Goal: Communication & Community: Answer question/provide support

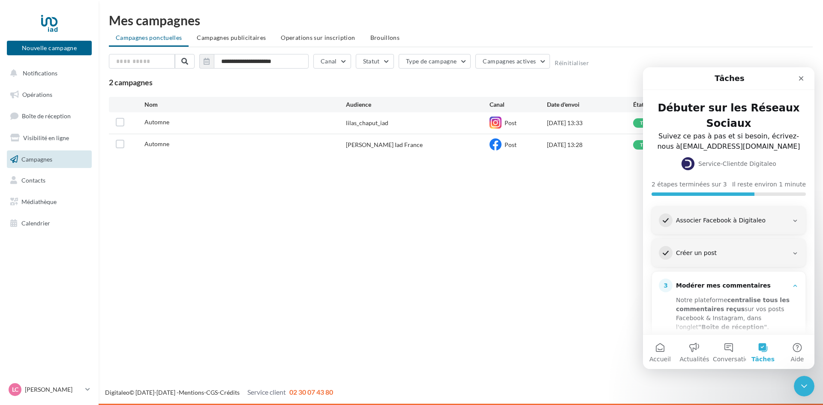
scroll to position [86, 0]
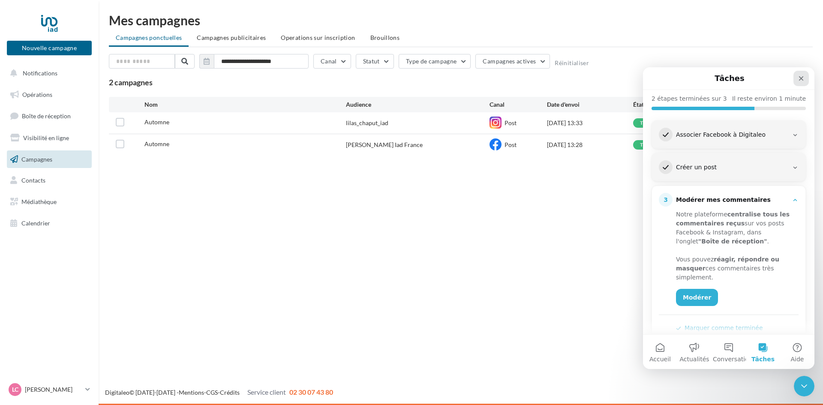
click at [804, 83] on div "Fermer" at bounding box center [800, 78] width 15 height 15
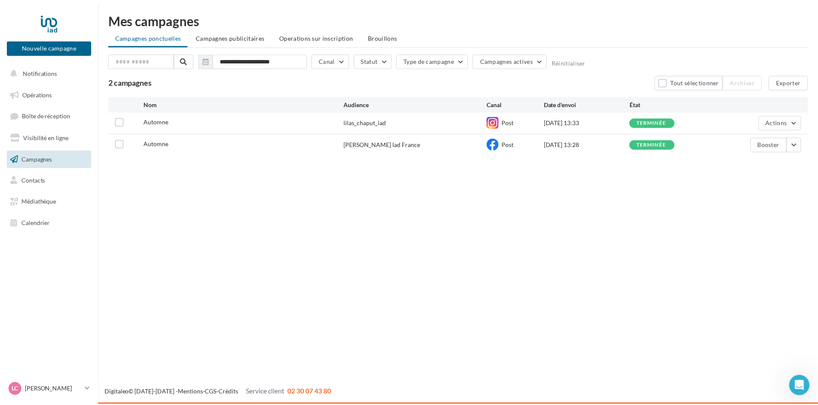
scroll to position [0, 0]
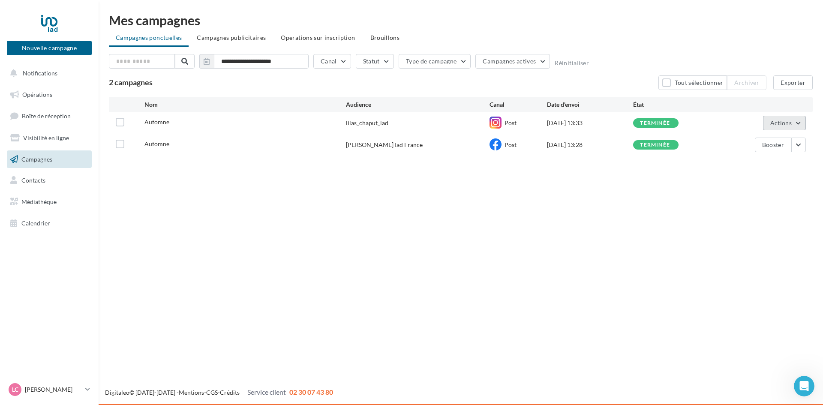
click at [790, 124] on span "Actions" at bounding box center [780, 122] width 21 height 7
click at [799, 123] on button "Actions" at bounding box center [784, 123] width 43 height 15
click at [798, 123] on button "Actions" at bounding box center [784, 123] width 43 height 15
click at [754, 138] on button "Voir les résultats" at bounding box center [763, 143] width 86 height 22
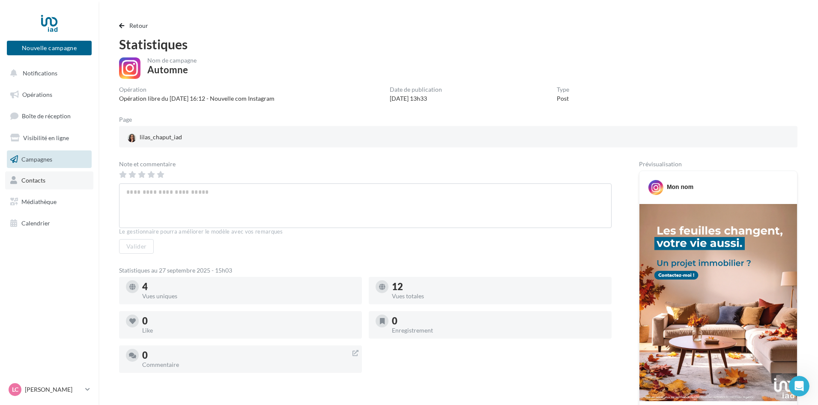
click at [40, 179] on span "Contacts" at bounding box center [33, 180] width 24 height 7
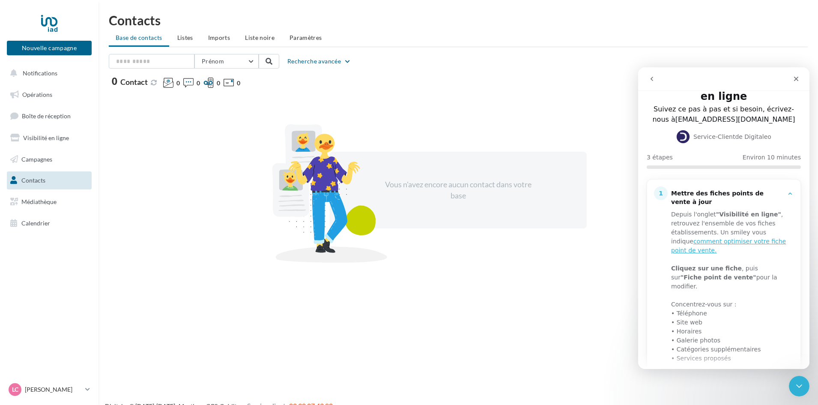
scroll to position [86, 0]
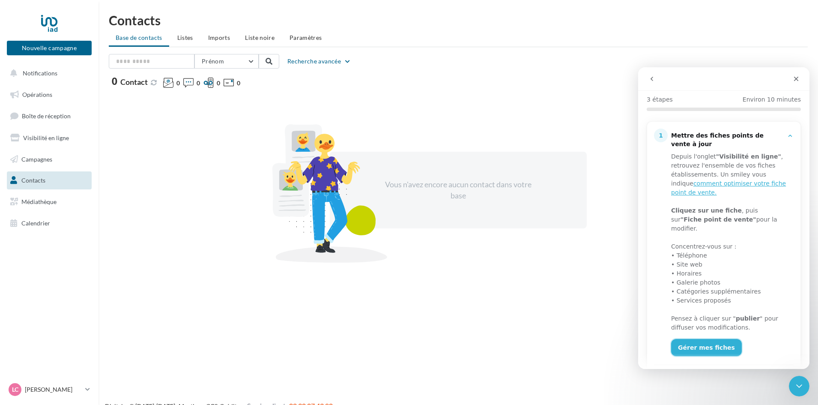
click at [713, 339] on link "Gérer mes fiches" at bounding box center [706, 347] width 71 height 17
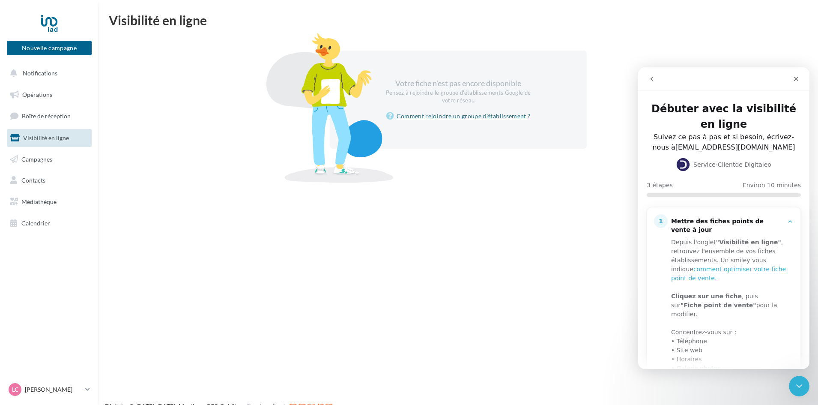
click at [439, 120] on link "Comment rejoindre un groupe d'établissement ?" at bounding box center [458, 116] width 144 height 10
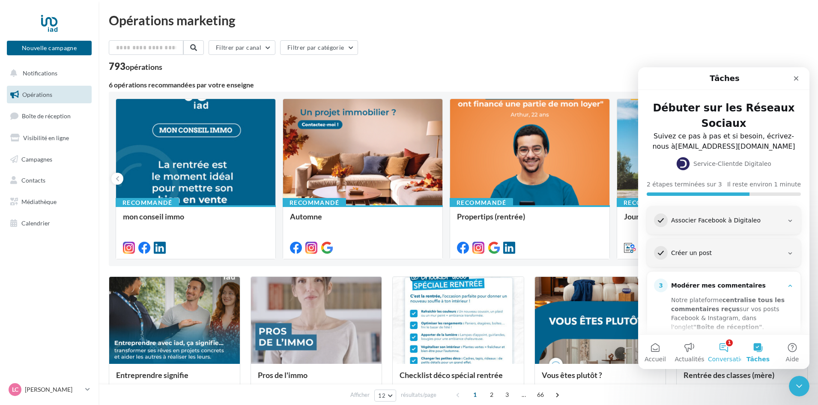
click at [724, 346] on button "1 Conversations" at bounding box center [724, 352] width 34 height 34
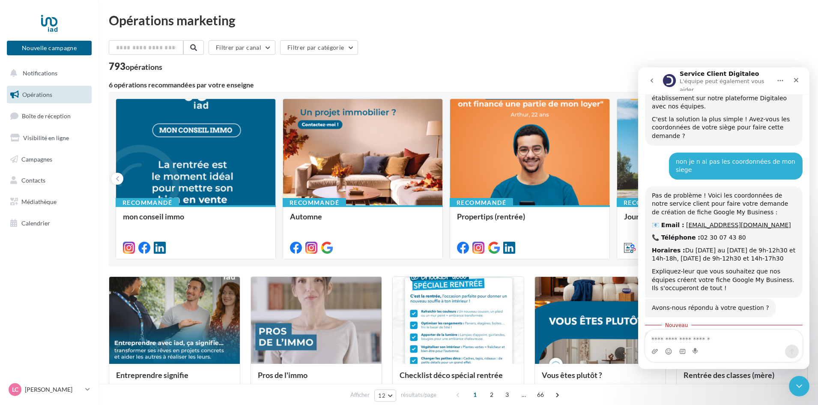
scroll to position [1170, 0]
click at [671, 335] on textarea "Envoyer un message..." at bounding box center [724, 337] width 157 height 15
type textarea "*********"
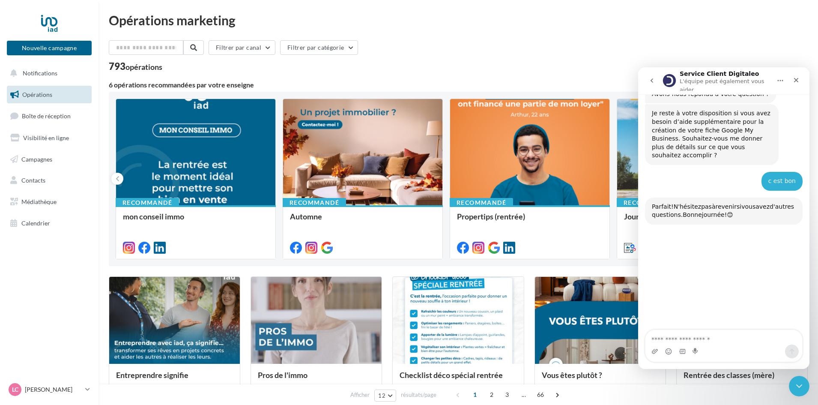
scroll to position [1386, 0]
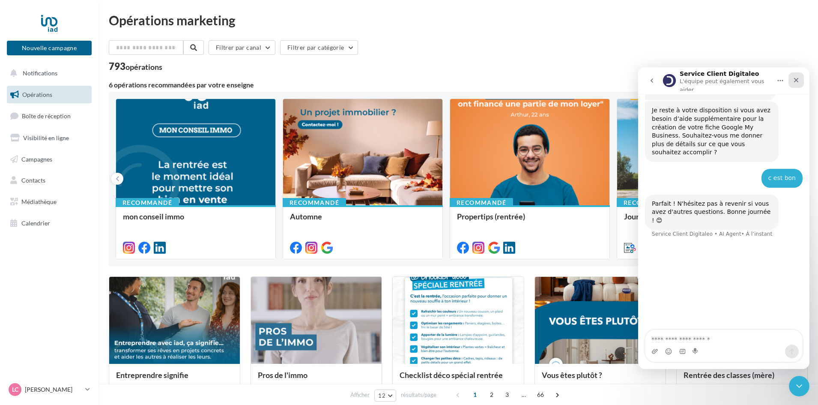
click at [796, 81] on icon "Fermer" at bounding box center [796, 80] width 7 height 7
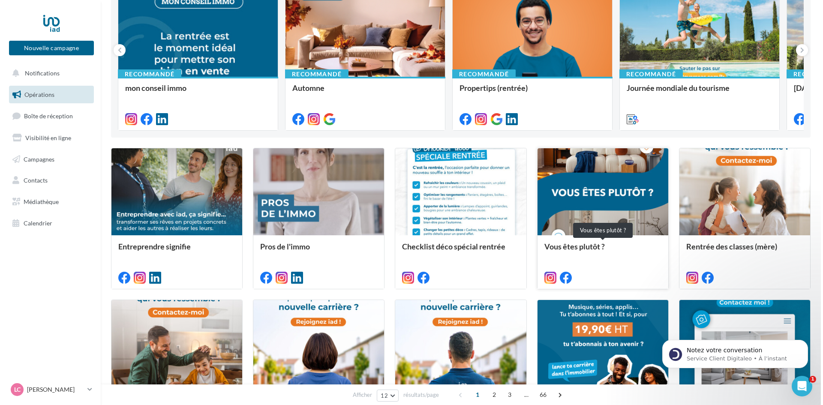
scroll to position [1291, 0]
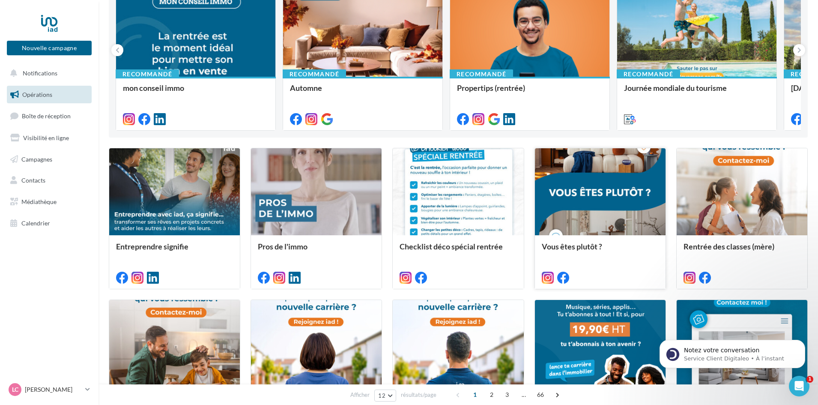
click at [606, 210] on div at bounding box center [600, 192] width 131 height 88
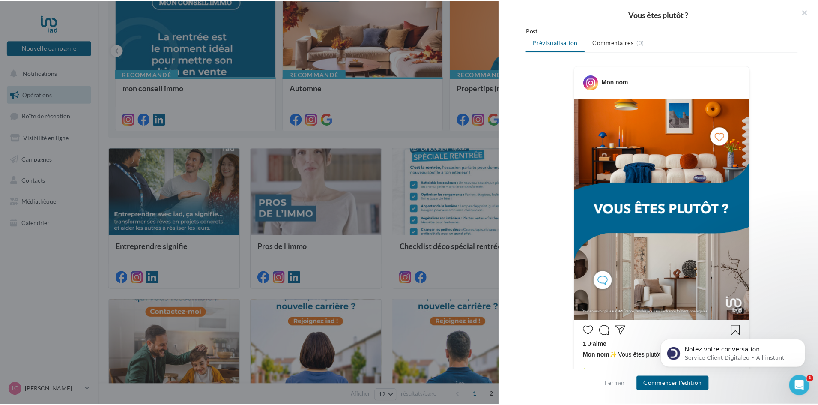
scroll to position [0, 0]
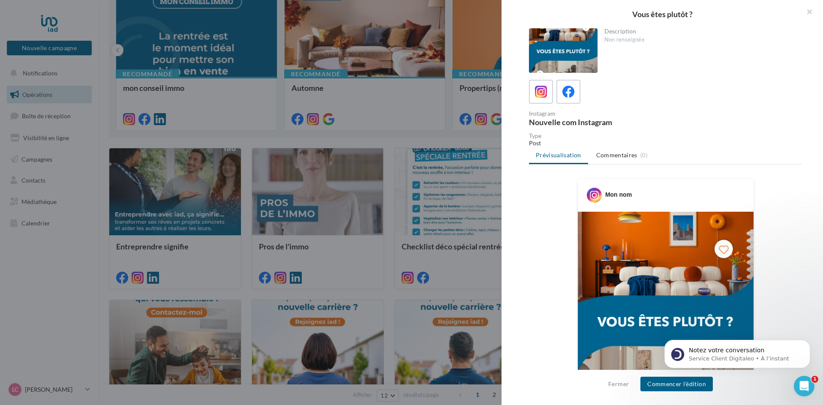
drag, startPoint x: 807, startPoint y: 10, endPoint x: 767, endPoint y: 27, distance: 43.2
click at [807, 11] on button "button" at bounding box center [805, 13] width 34 height 26
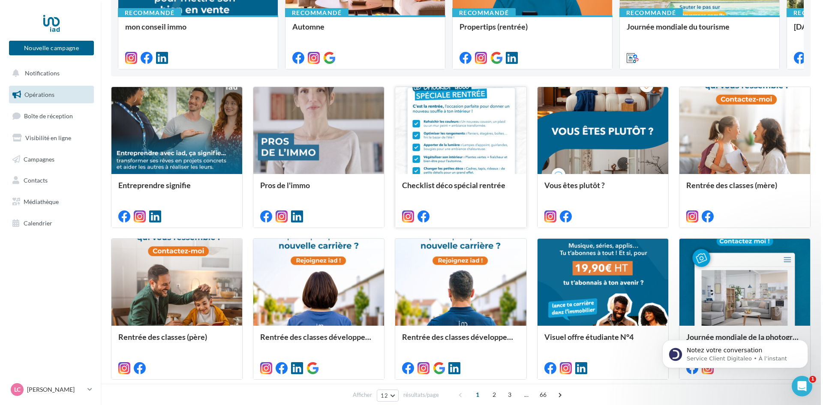
scroll to position [173, 0]
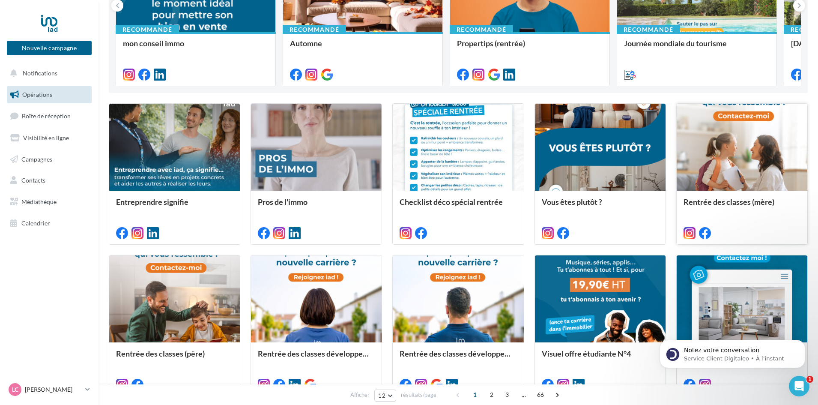
click at [757, 170] on div at bounding box center [742, 148] width 131 height 88
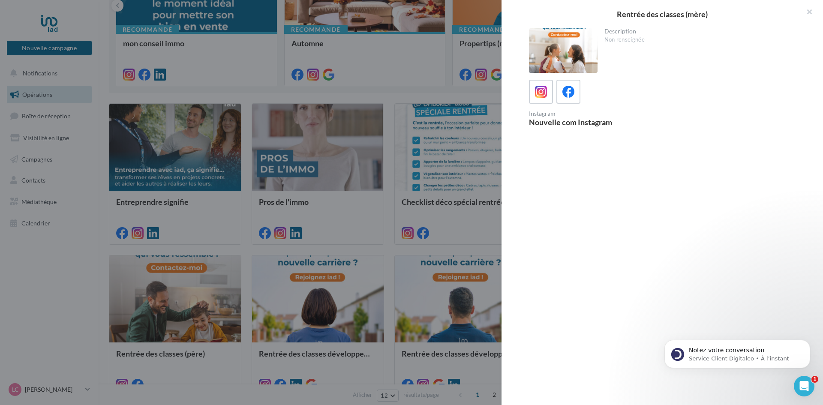
click at [575, 55] on div at bounding box center [563, 50] width 69 height 45
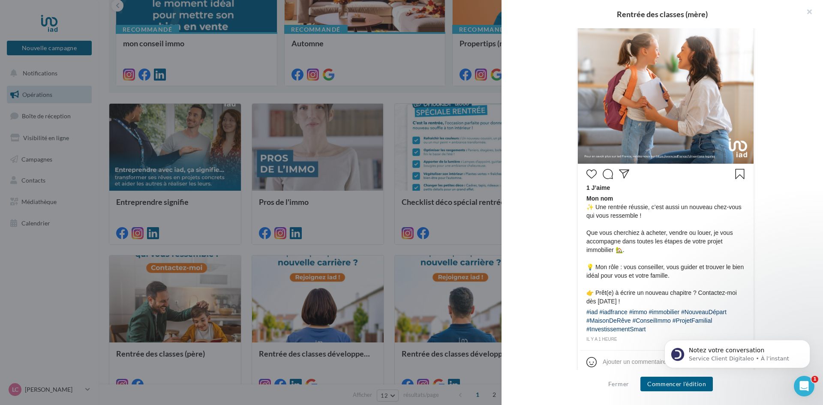
scroll to position [279, 0]
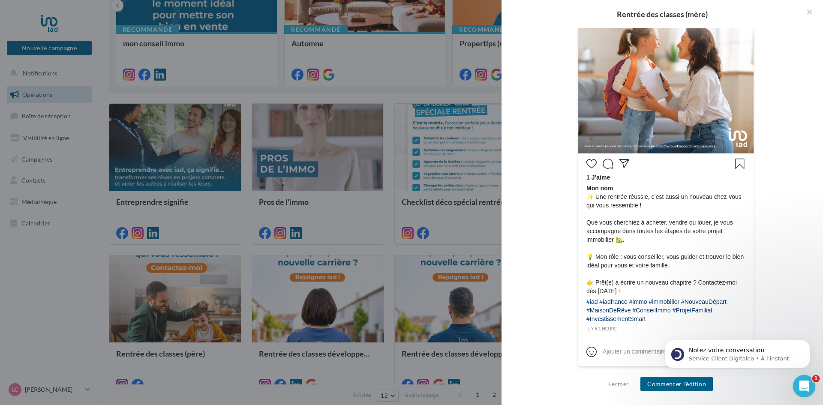
click at [802, 389] on icon "Ouvrir le Messenger Intercom" at bounding box center [803, 385] width 14 height 14
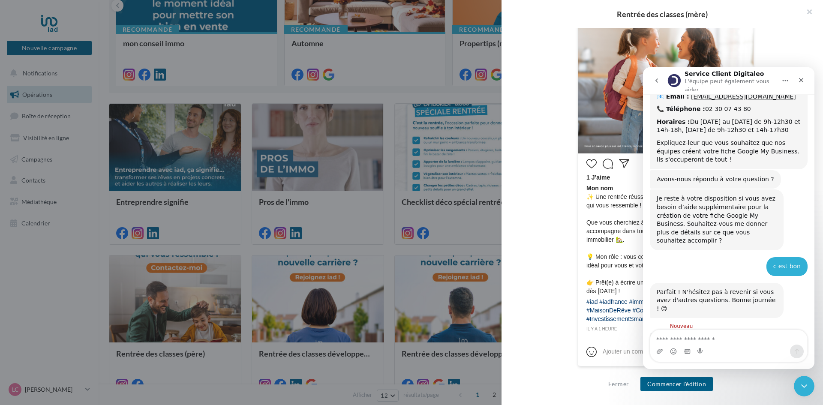
scroll to position [1305, 0]
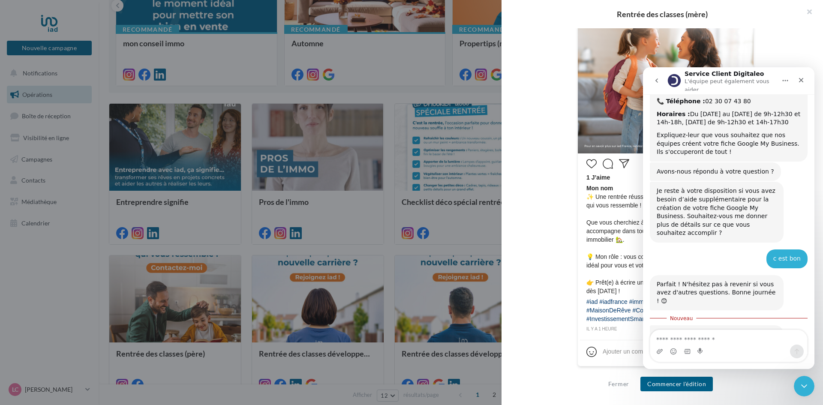
click at [751, 377] on span "Formidable" at bounding box center [749, 384] width 15 height 15
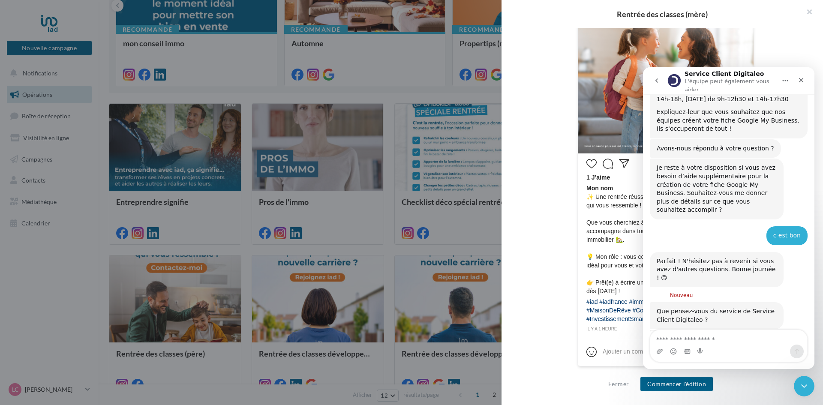
click at [757, 389] on div "Soumettre" at bounding box center [753, 397] width 17 height 17
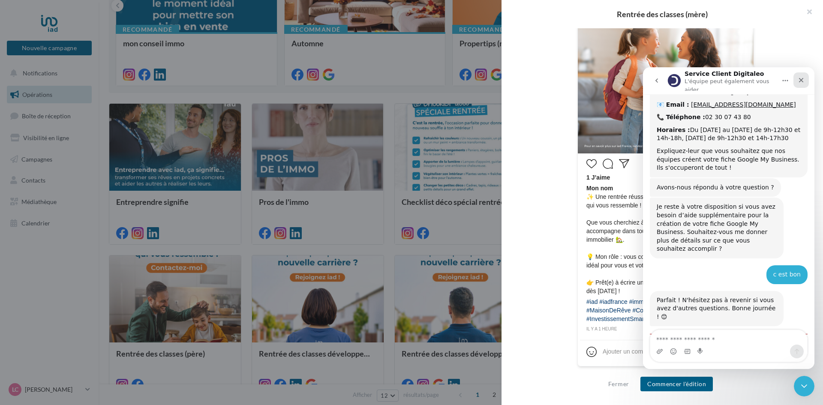
drag, startPoint x: 802, startPoint y: 80, endPoint x: 1439, endPoint y: 171, distance: 643.9
click at [802, 80] on icon "Fermer" at bounding box center [800, 80] width 7 height 7
